Goal: Find specific page/section: Find specific page/section

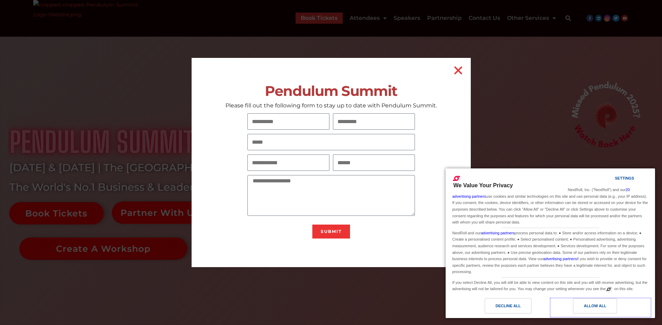
click at [582, 308] on div "Allow All" at bounding box center [595, 305] width 44 height 15
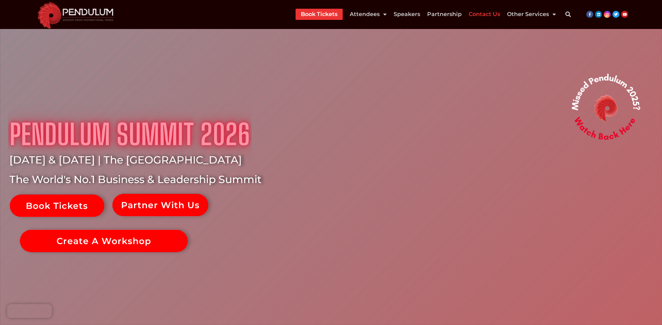
click at [474, 13] on link "Contact Us" at bounding box center [484, 14] width 31 height 11
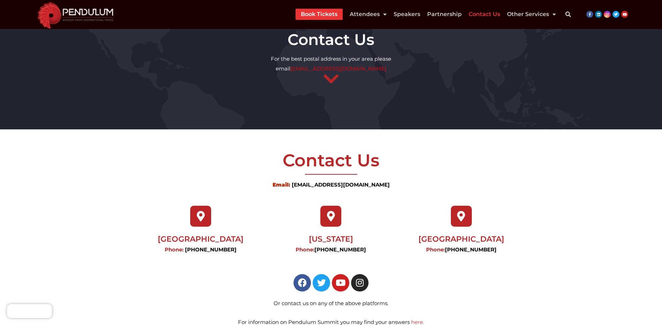
scroll to position [25, 0]
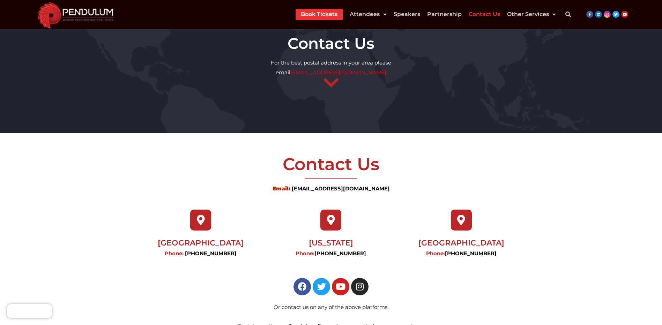
click at [568, 14] on icon "Search" at bounding box center [568, 14] width 14 height 14
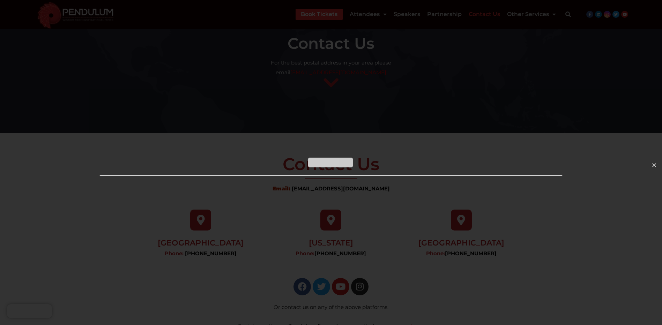
type input "*******"
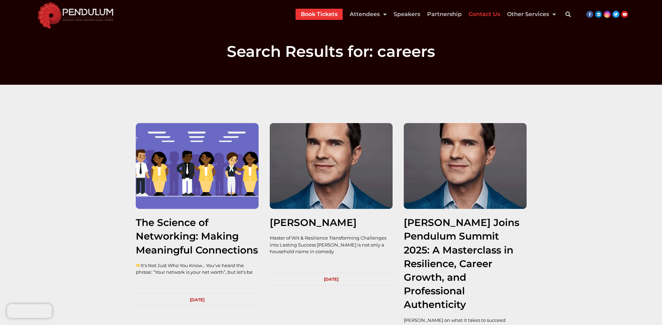
click at [493, 17] on link "Contact Us" at bounding box center [484, 14] width 31 height 11
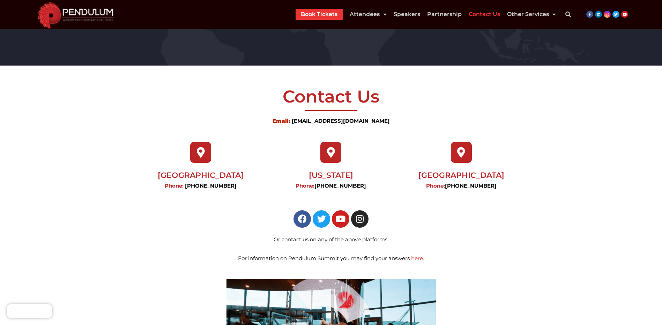
scroll to position [88, 0]
